Goal: Check status: Check status

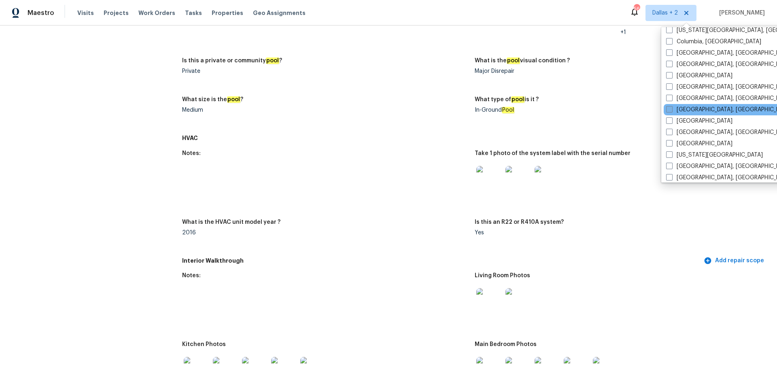
scroll to position [210, 0]
click at [665, 120] on div "[GEOGRAPHIC_DATA]" at bounding box center [744, 120] width 163 height 11
click at [668, 119] on span at bounding box center [669, 120] width 6 height 6
click at [668, 119] on input "[GEOGRAPHIC_DATA]" at bounding box center [668, 119] width 5 height 5
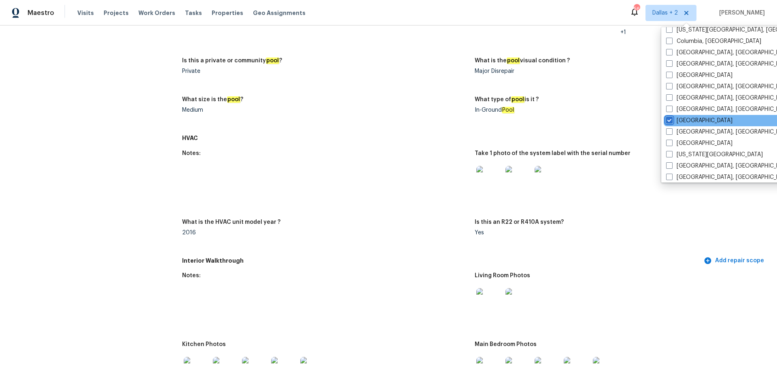
checkbox input "true"
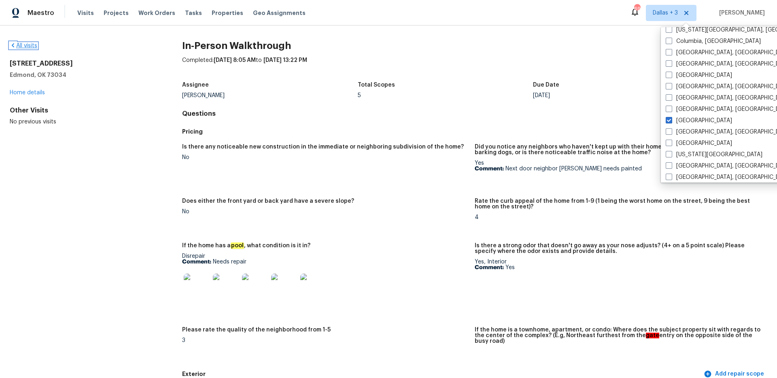
click at [34, 47] on link "All visits" at bounding box center [24, 46] width 28 height 6
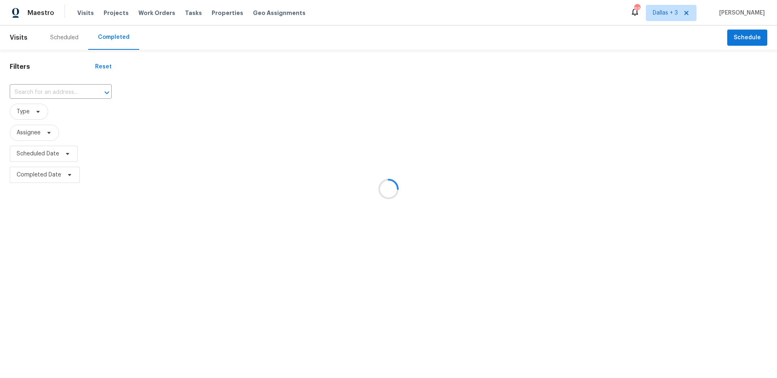
click at [51, 92] on div at bounding box center [388, 189] width 777 height 378
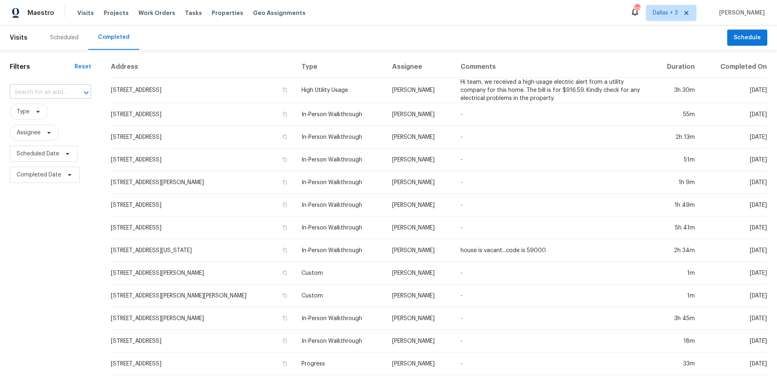
click at [50, 92] on input "text" at bounding box center [39, 92] width 59 height 13
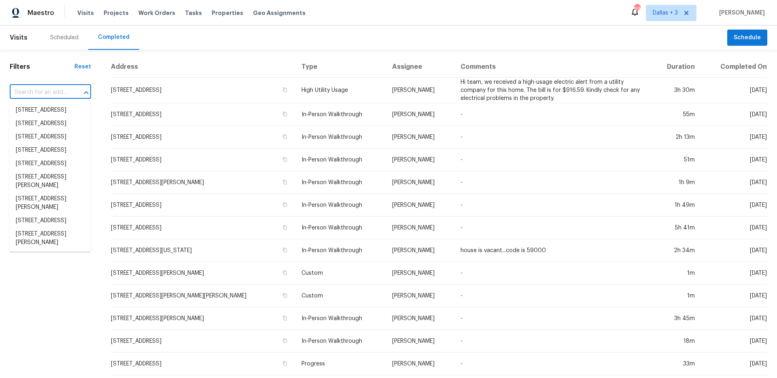
paste input "20426 Blue Juniper Dr"
type input "20426 Blue Juniper Dr"
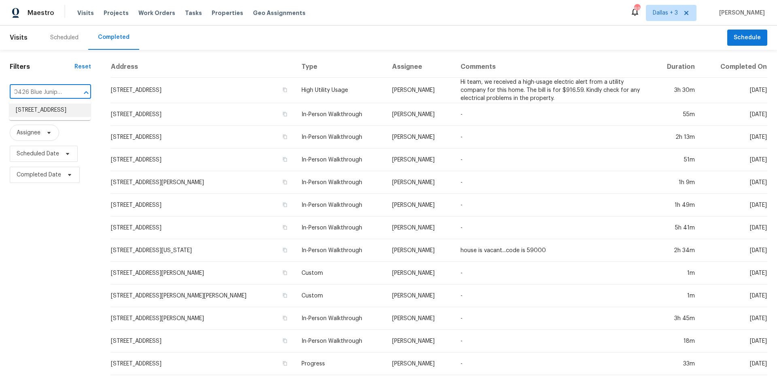
click at [49, 111] on li "[STREET_ADDRESS]" at bounding box center [49, 110] width 81 height 13
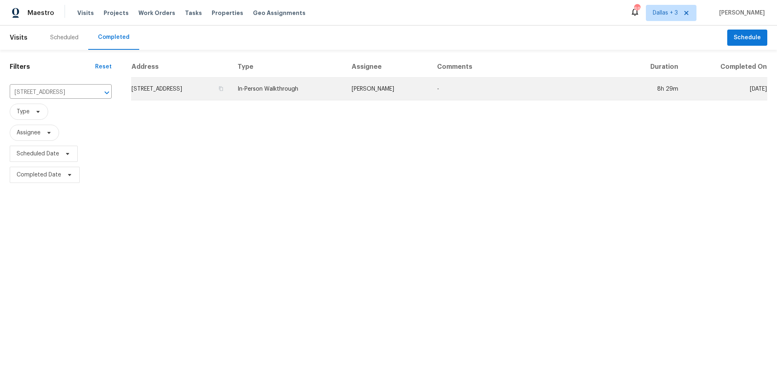
click at [321, 96] on td "In-Person Walkthrough" at bounding box center [288, 89] width 114 height 23
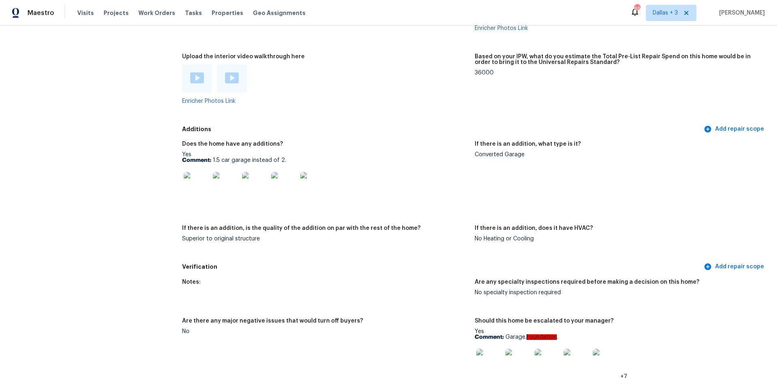
scroll to position [1586, 0]
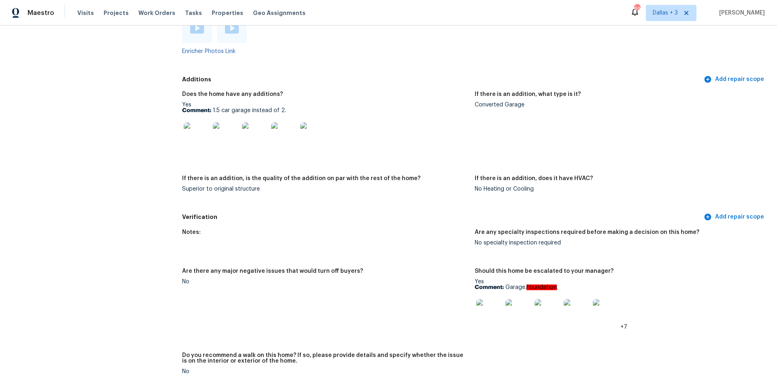
click at [201, 140] on img at bounding box center [197, 135] width 26 height 26
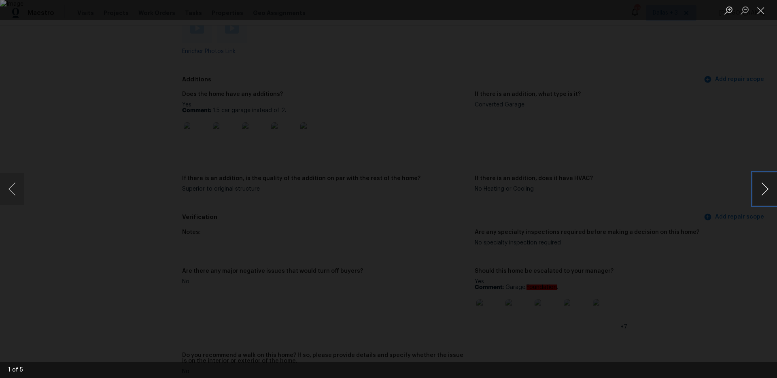
click at [764, 191] on button "Next image" at bounding box center [764, 189] width 24 height 32
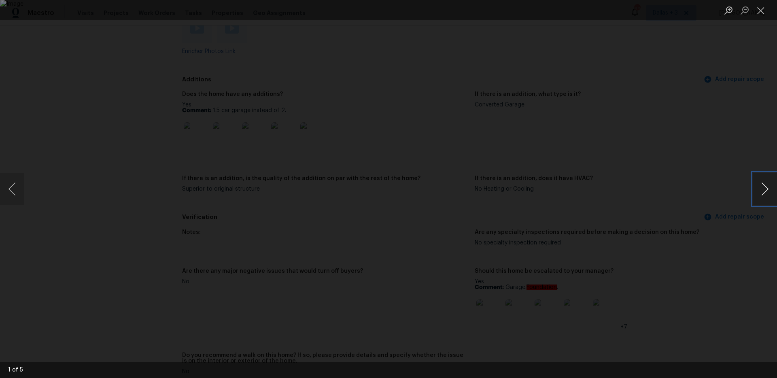
click at [764, 191] on button "Next image" at bounding box center [764, 189] width 24 height 32
click at [760, 19] on li "Lightbox" at bounding box center [760, 10] width 16 height 20
click at [759, 15] on button "Close lightbox" at bounding box center [760, 10] width 16 height 14
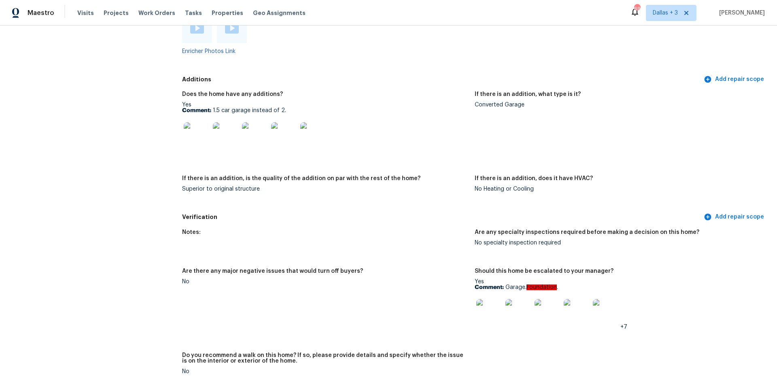
scroll to position [1508, 0]
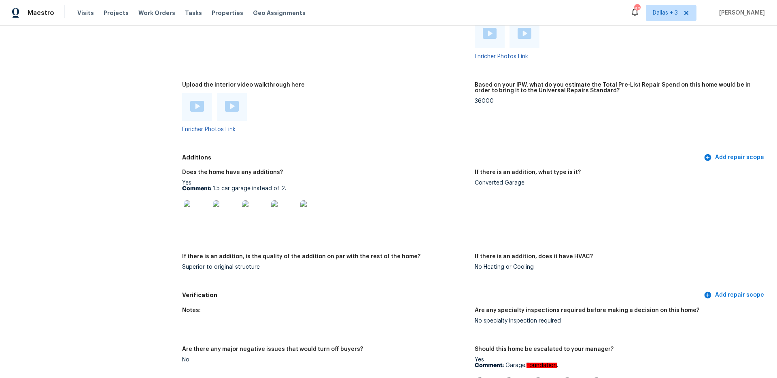
click at [193, 102] on img at bounding box center [197, 106] width 14 height 11
